Goal: Information Seeking & Learning: Learn about a topic

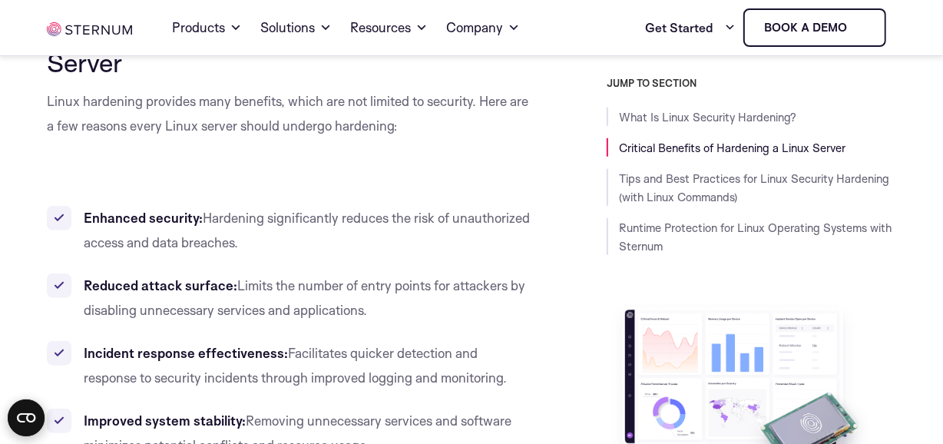
scroll to position [691, 0]
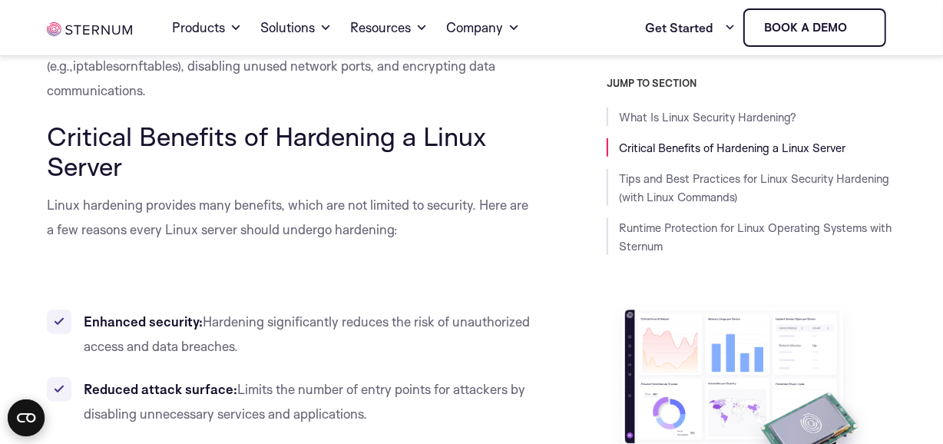
click at [74, 309] on li "Enhanced security: Hardening significantly reduces the risk of unauthorized acc…" at bounding box center [289, 333] width 485 height 49
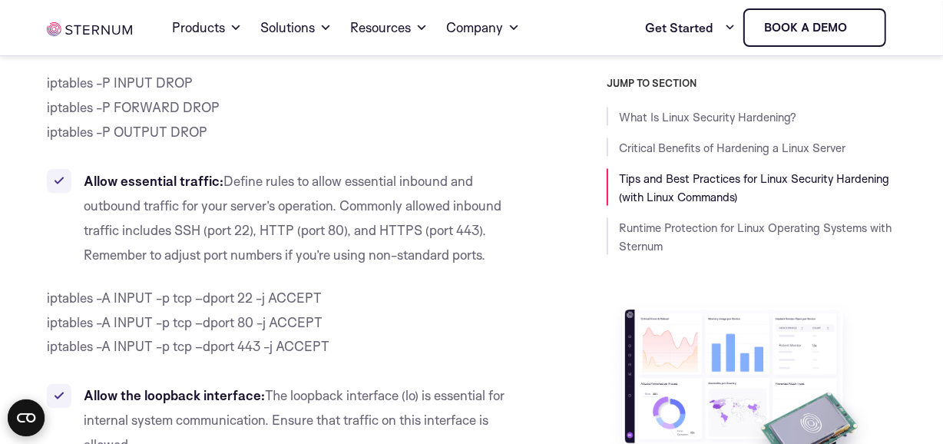
scroll to position [9826, 0]
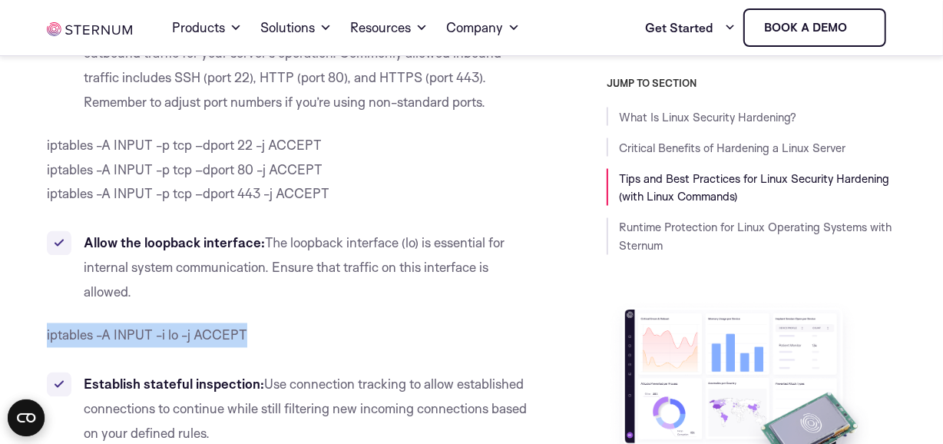
drag, startPoint x: 55, startPoint y: 184, endPoint x: 292, endPoint y: 183, distance: 237.2
click at [292, 323] on p "iptables -A INPUT -i lo -j ACCEPT" at bounding box center [289, 335] width 485 height 25
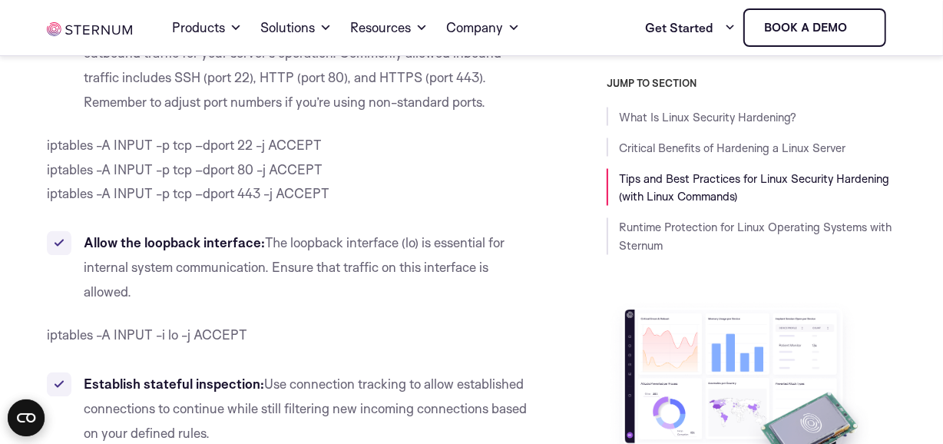
drag, startPoint x: 292, startPoint y: 183, endPoint x: 78, endPoint y: 211, distance: 216.0
click at [78, 211] on div "What Is Linux Security Hardening? Linux security hardening involves implementin…" at bounding box center [289, 110] width 485 height 19006
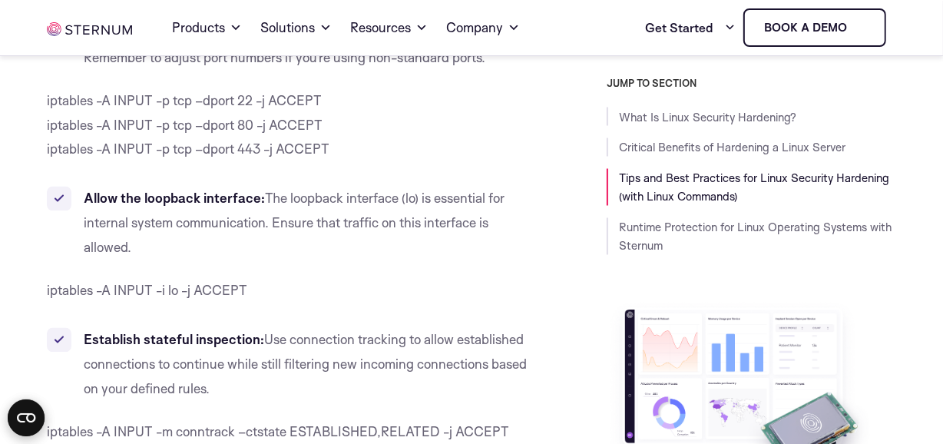
scroll to position [9980, 0]
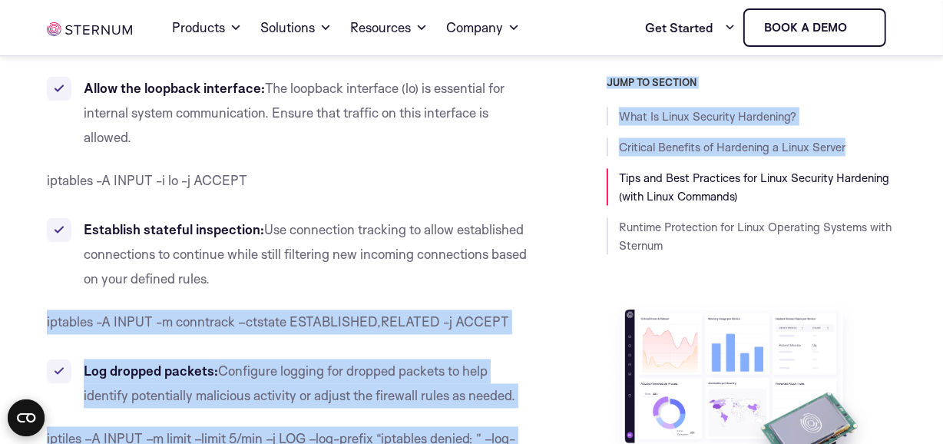
drag, startPoint x: 43, startPoint y: 174, endPoint x: 570, endPoint y: 176, distance: 526.6
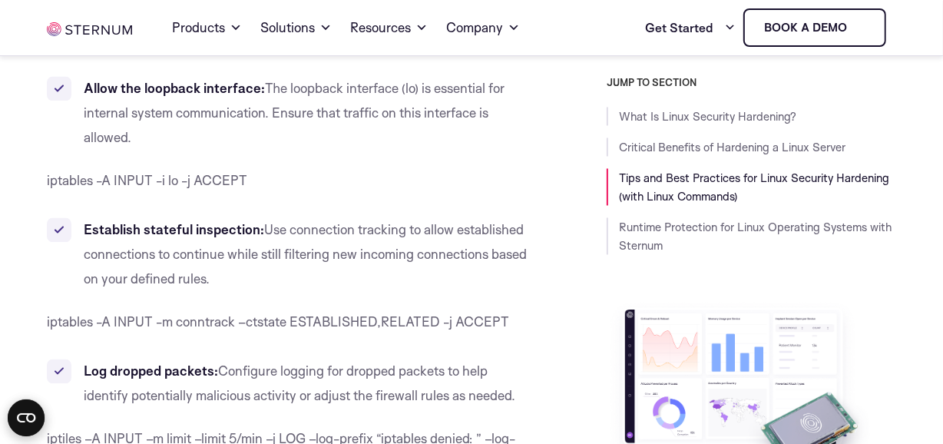
click at [131, 314] on span "iptables -A INPUT -m conntrack –ctstate ESTABLISHED,RELATED -j ACCEPT" at bounding box center [278, 322] width 462 height 16
click at [99, 314] on span "iptables -A INPUT -m conntrack –ctstate ESTABLISHED,RELATED -j ACCEPT" at bounding box center [278, 322] width 462 height 16
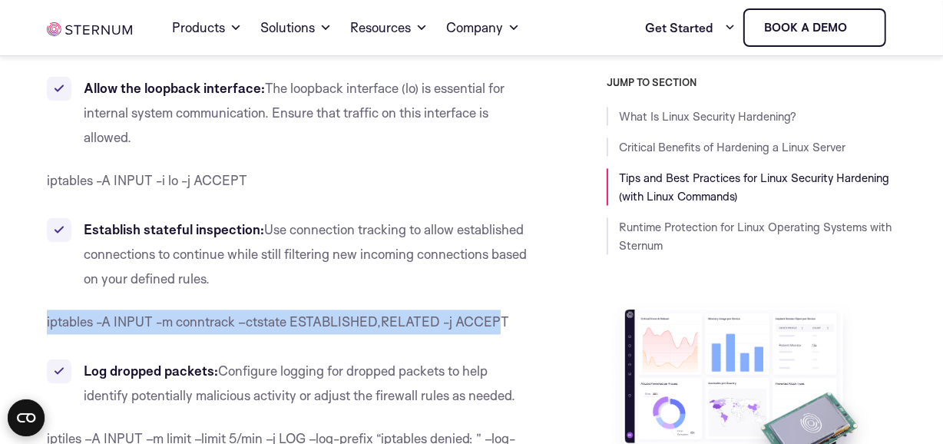
drag, startPoint x: 41, startPoint y: 174, endPoint x: 502, endPoint y: 174, distance: 460.6
click at [502, 314] on span "iptables -A INPUT -m conntrack –ctstate ESTABLISHED,RELATED -j ACCEPT" at bounding box center [278, 322] width 462 height 16
drag, startPoint x: 514, startPoint y: 172, endPoint x: 0, endPoint y: 183, distance: 513.7
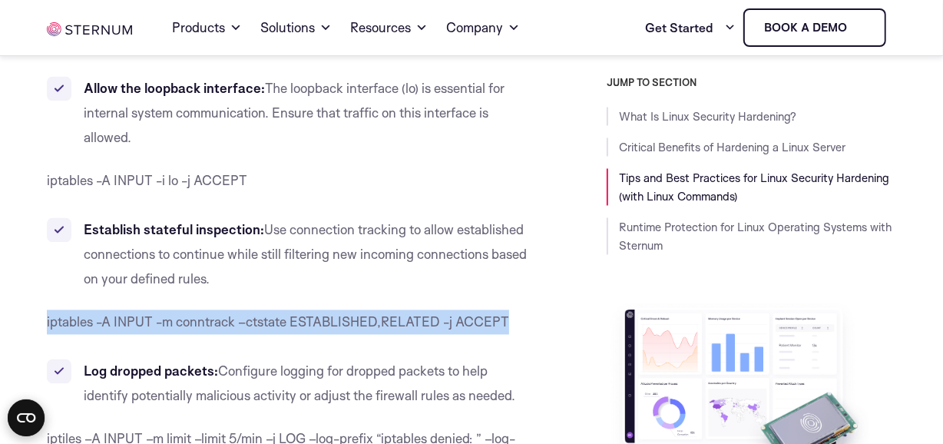
click at [282, 314] on span "iptables -A INPUT -m conntrack –ctstate ESTABLISHED,RELATED -j ACCEPT" at bounding box center [278, 322] width 462 height 16
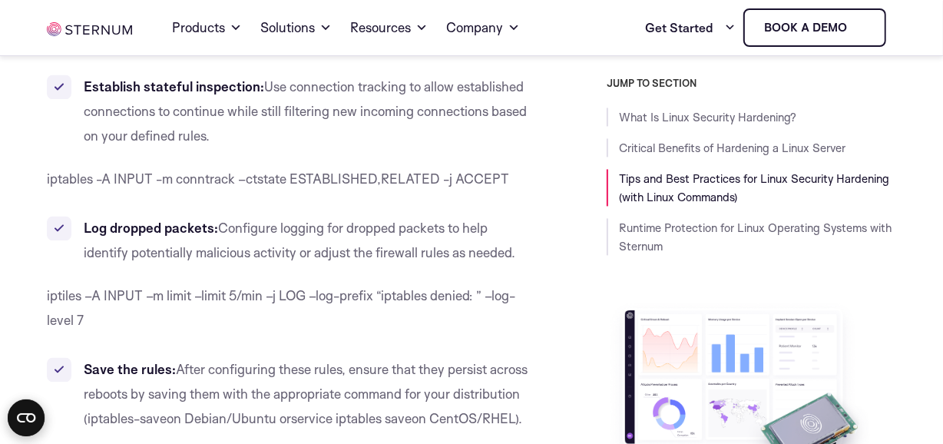
scroll to position [10133, 0]
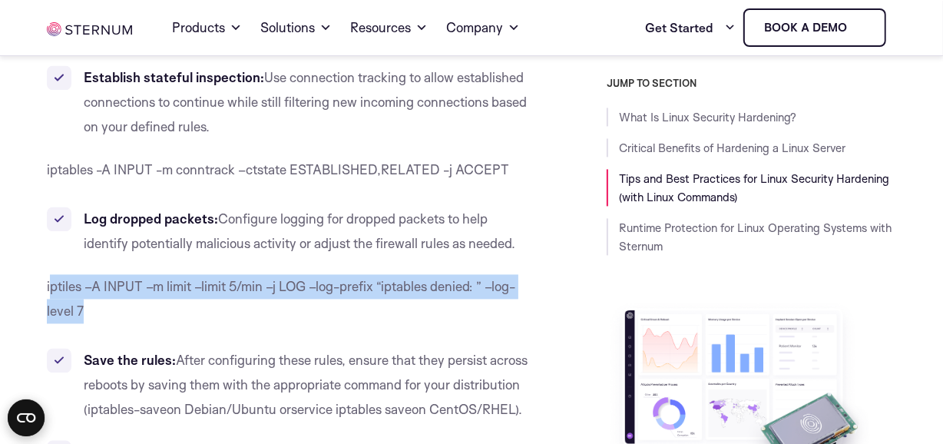
drag, startPoint x: 104, startPoint y: 159, endPoint x: 51, endPoint y: 136, distance: 57.1
click at [51, 274] on p "iptiles –A INPUT –m limit –limit 5/min –j LOG –log-prefix “iptables denied: ” –…" at bounding box center [289, 298] width 485 height 49
drag, startPoint x: 51, startPoint y: 136, endPoint x: 109, endPoint y: 165, distance: 64.5
click at [109, 274] on p "iptiles –A INPUT –m limit –limit 5/min –j LOG –log-prefix “iptables denied: ” –…" at bounding box center [289, 298] width 485 height 49
click at [70, 274] on p "iptiles –A INPUT –m limit –limit 5/min –j LOG –log-prefix “iptables denied: ” –…" at bounding box center [289, 298] width 485 height 49
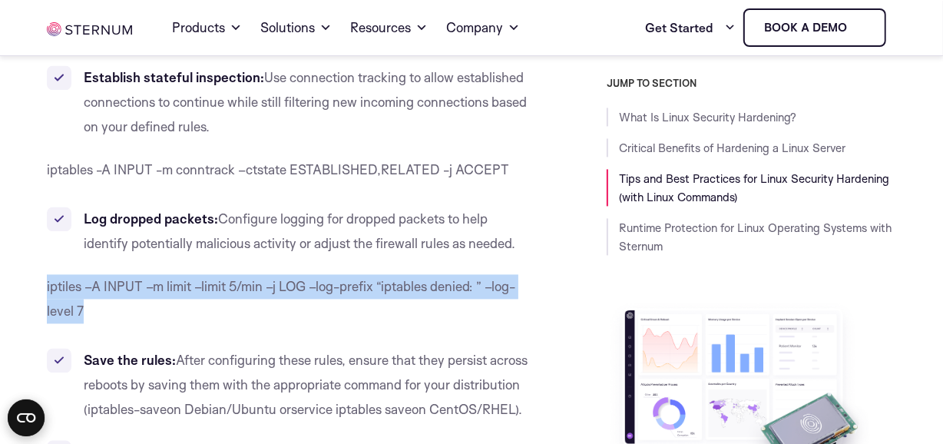
drag, startPoint x: 43, startPoint y: 137, endPoint x: 111, endPoint y: 168, distance: 74.5
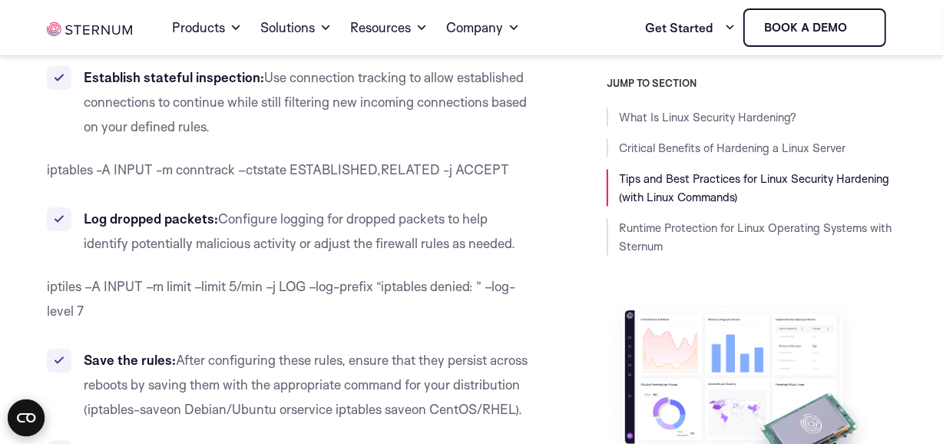
drag, startPoint x: 111, startPoint y: 168, endPoint x: 78, endPoint y: 177, distance: 34.3
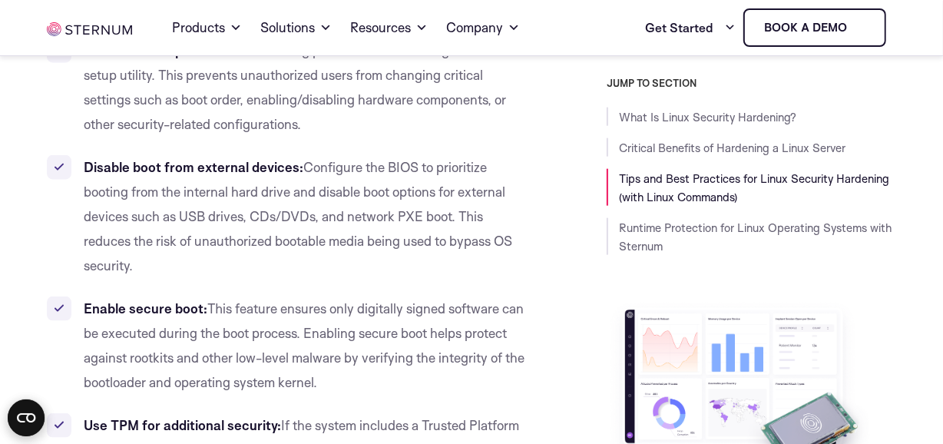
scroll to position [13281, 0]
